Goal: Register for event/course

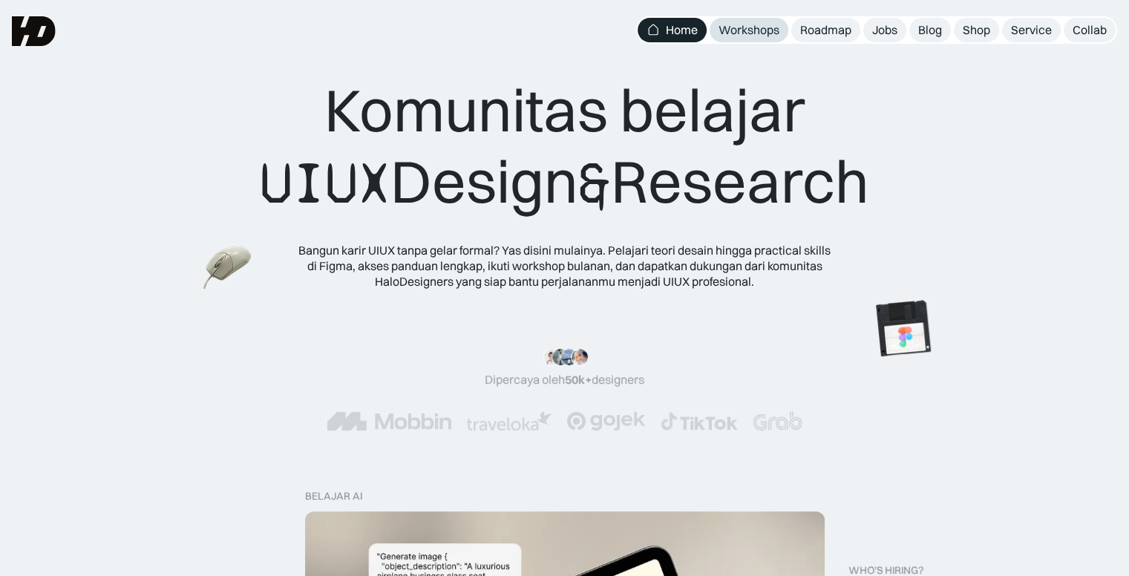
click at [775, 32] on div "Workshops" at bounding box center [749, 30] width 61 height 16
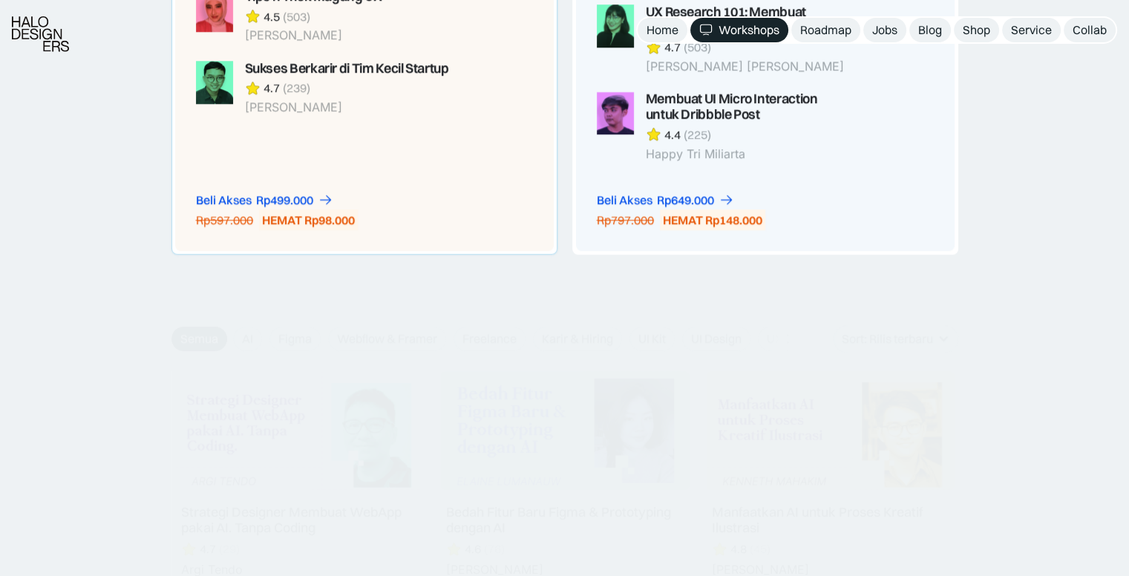
scroll to position [1559, 0]
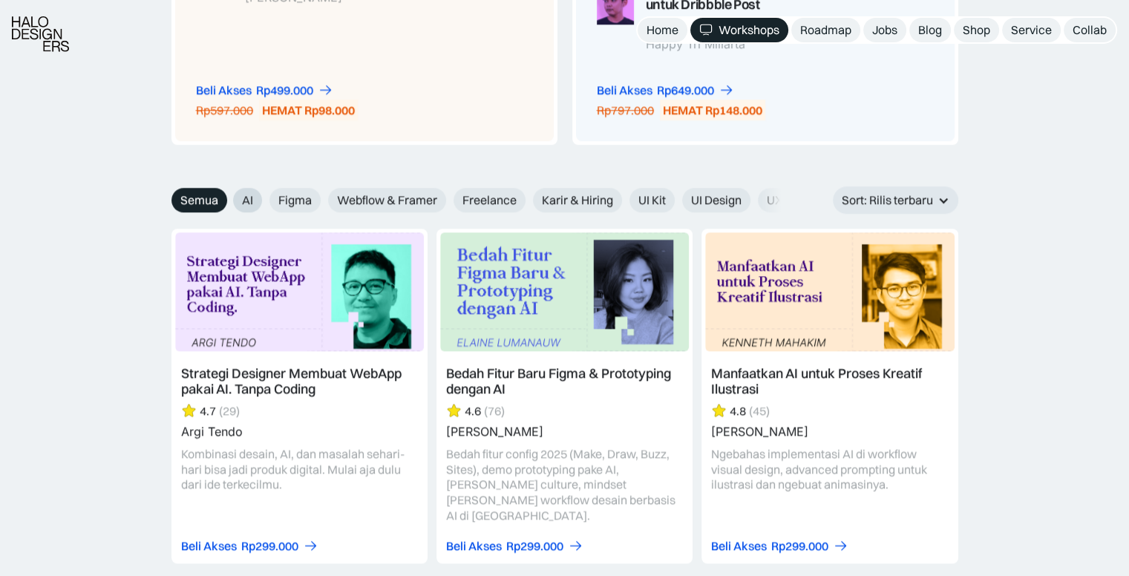
click at [254, 200] on label "AI" at bounding box center [247, 200] width 29 height 25
click at [228, 200] on input "AI" at bounding box center [223, 195] width 10 height 10
radio input "true"
click at [389, 201] on span "Webflow & Framer" at bounding box center [387, 200] width 100 height 16
click at [228, 200] on input "Webflow & Framer" at bounding box center [223, 195] width 10 height 10
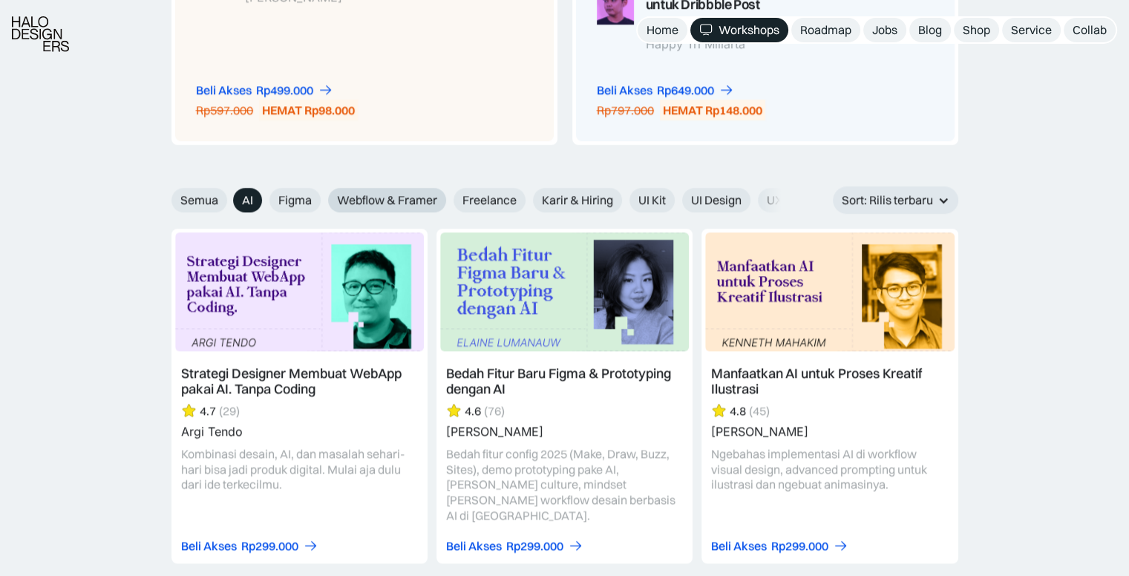
radio input "true"
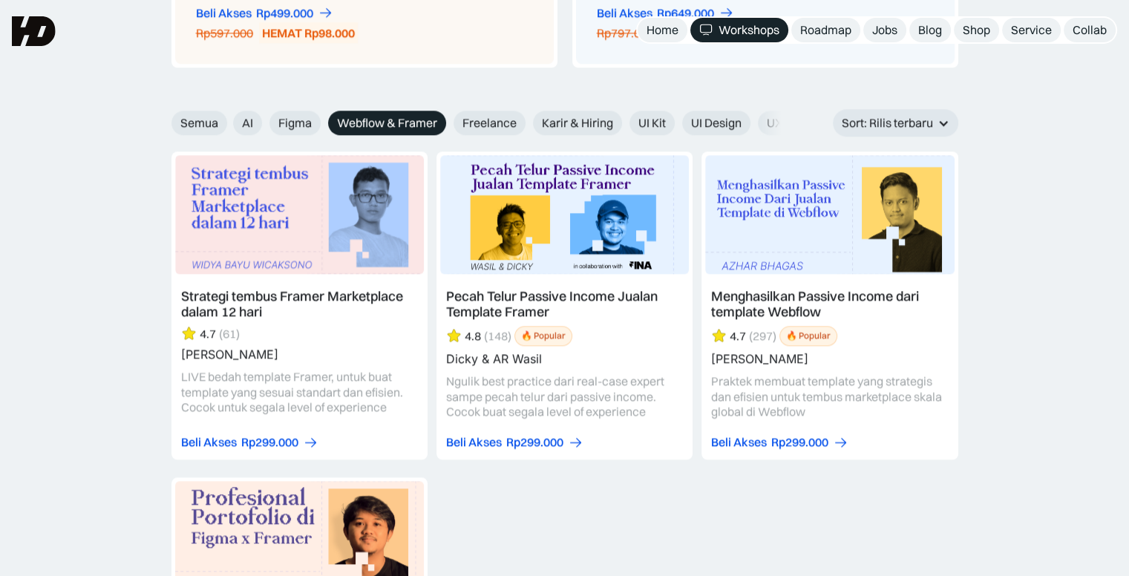
scroll to position [1633, 0]
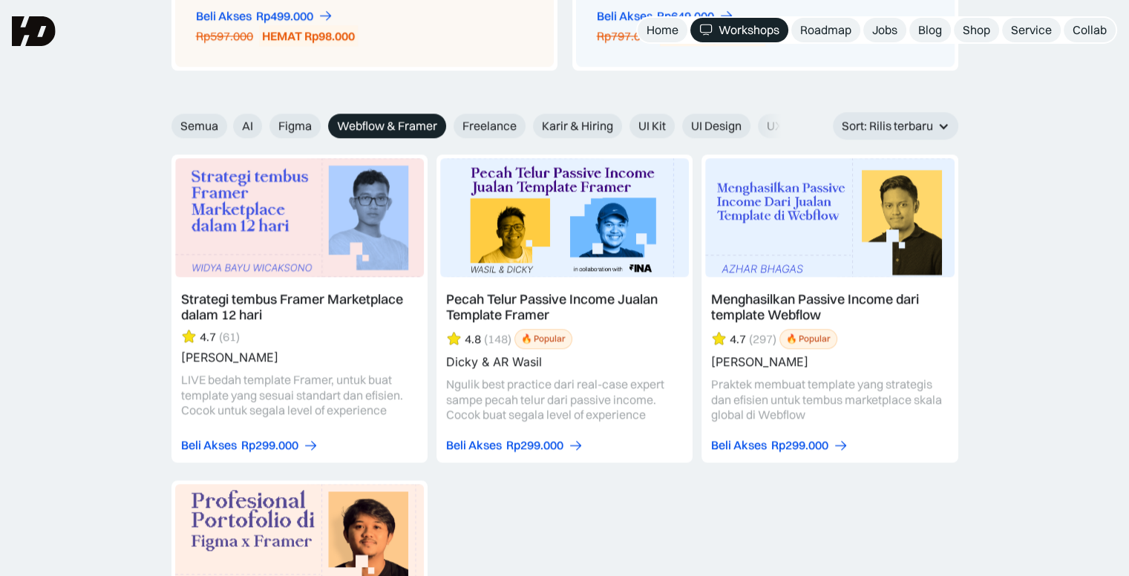
click at [328, 200] on link at bounding box center [300, 308] width 256 height 308
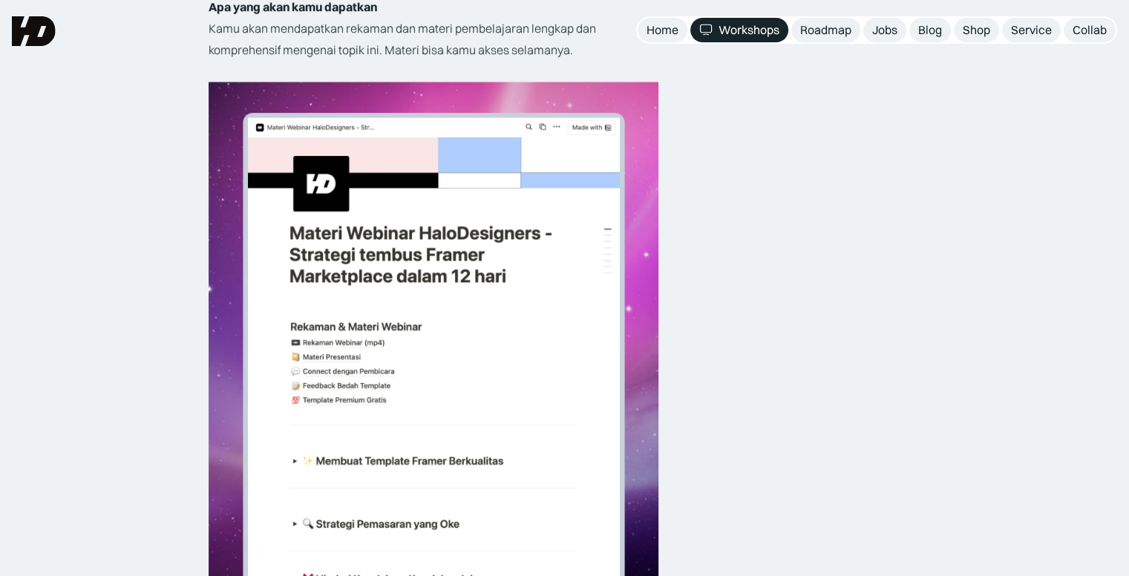
scroll to position [2896, 0]
